Goal: Information Seeking & Learning: Learn about a topic

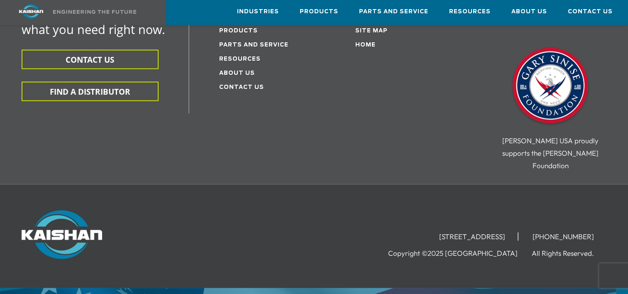
scroll to position [1414, 0]
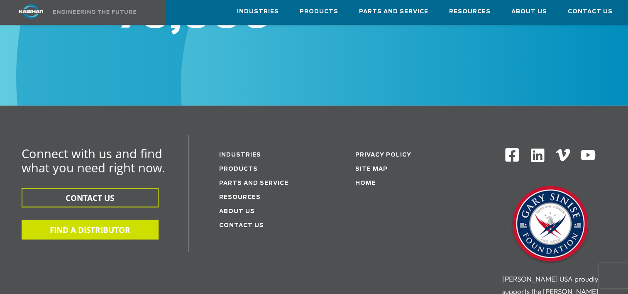
click at [94, 219] on button "FIND A DISTRIBUTOR" at bounding box center [90, 228] width 137 height 19
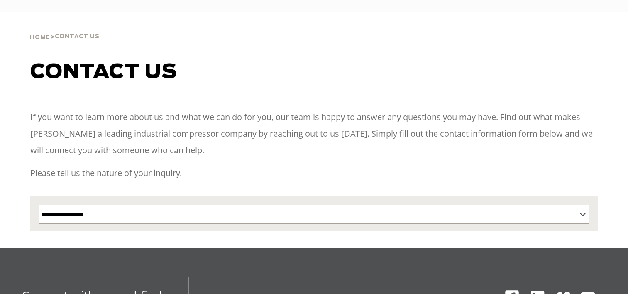
select select "**********"
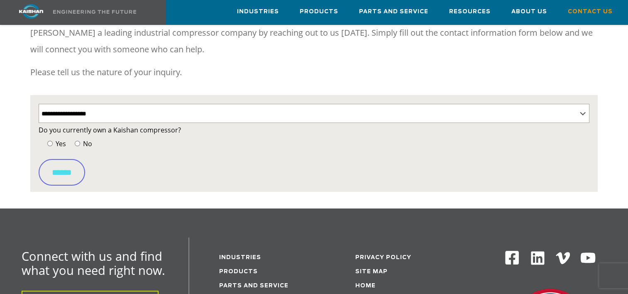
scroll to position [69, 0]
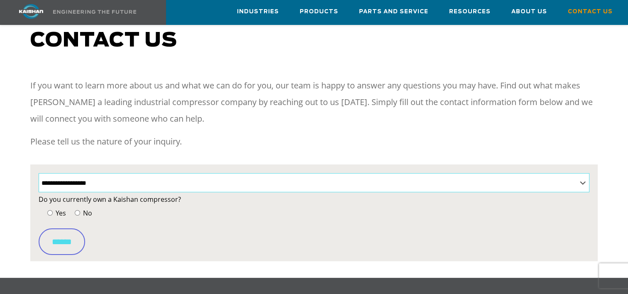
click at [580, 173] on select "**********" at bounding box center [314, 182] width 551 height 19
click at [39, 173] on select "**********" at bounding box center [314, 182] width 551 height 19
click at [76, 207] on label "No" at bounding box center [82, 213] width 19 height 12
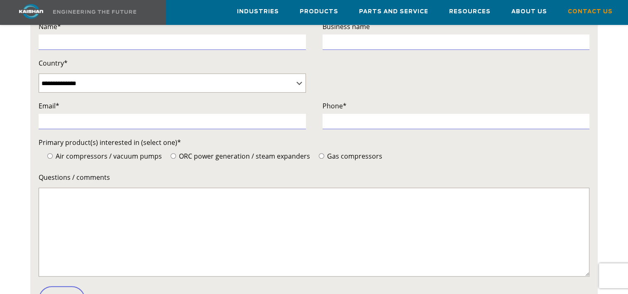
scroll to position [484, 0]
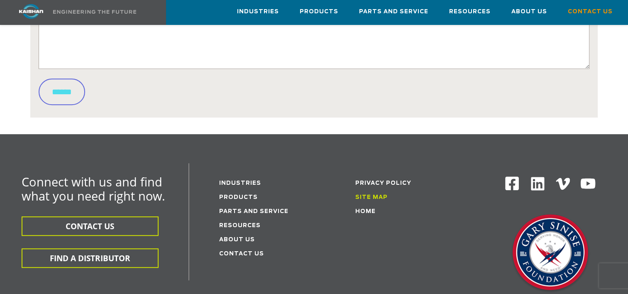
click at [358, 195] on link "Site Map" at bounding box center [371, 197] width 32 height 5
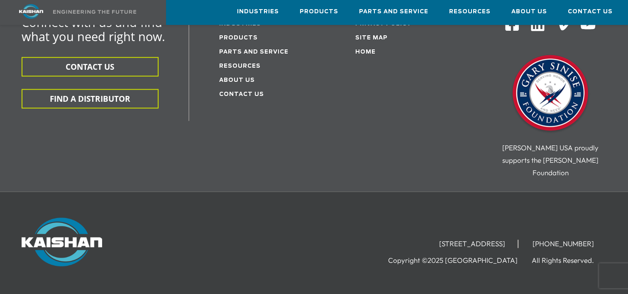
scroll to position [918, 0]
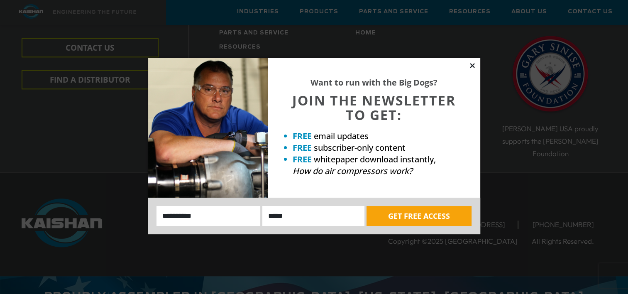
click at [472, 65] on icon at bounding box center [472, 65] width 5 height 5
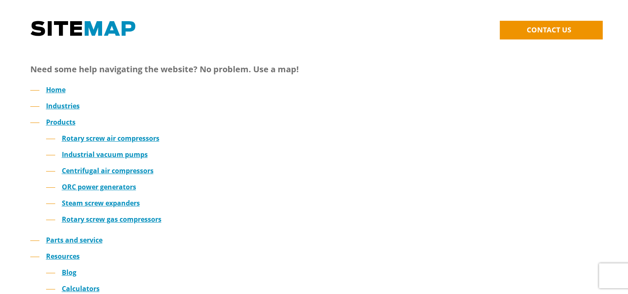
scroll to position [0, 0]
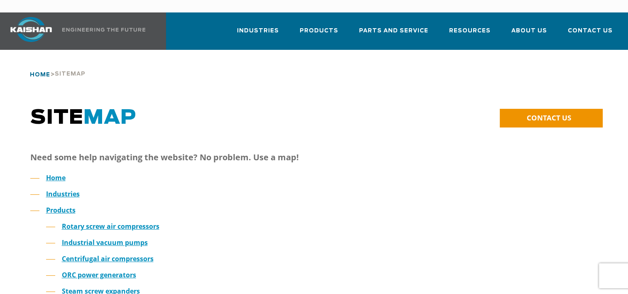
click at [35, 72] on span "Home" at bounding box center [40, 74] width 20 height 5
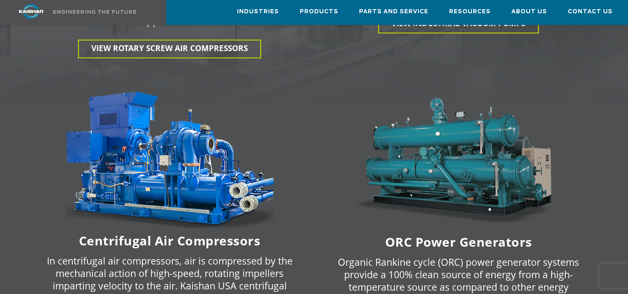
scroll to position [1245, 0]
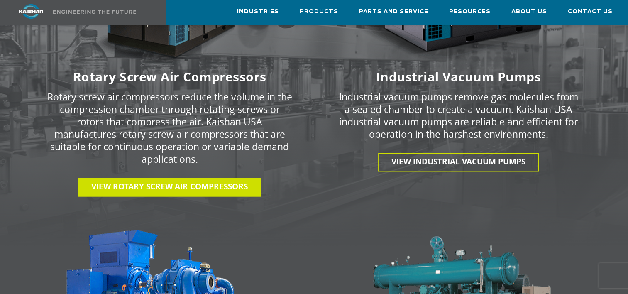
click at [134, 181] on span "View Rotary Screw Air Compressors" at bounding box center [169, 186] width 156 height 11
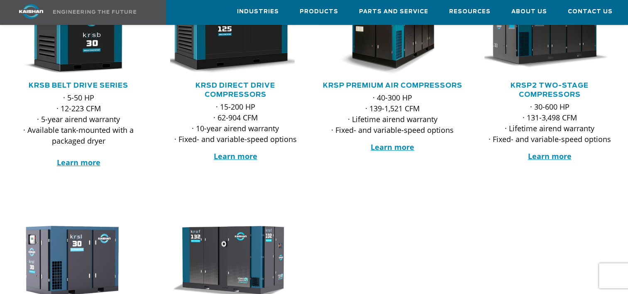
scroll to position [138, 0]
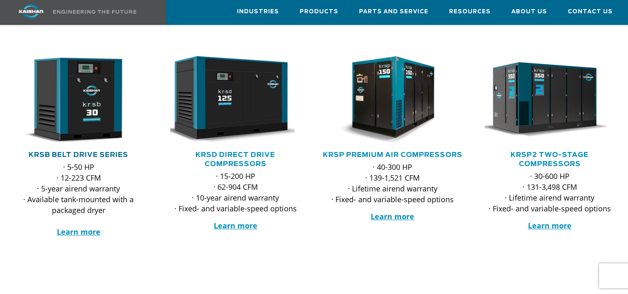
click at [59, 151] on link "KRSB Belt Drive Series" at bounding box center [79, 154] width 100 height 7
